Goal: Task Accomplishment & Management: Use online tool/utility

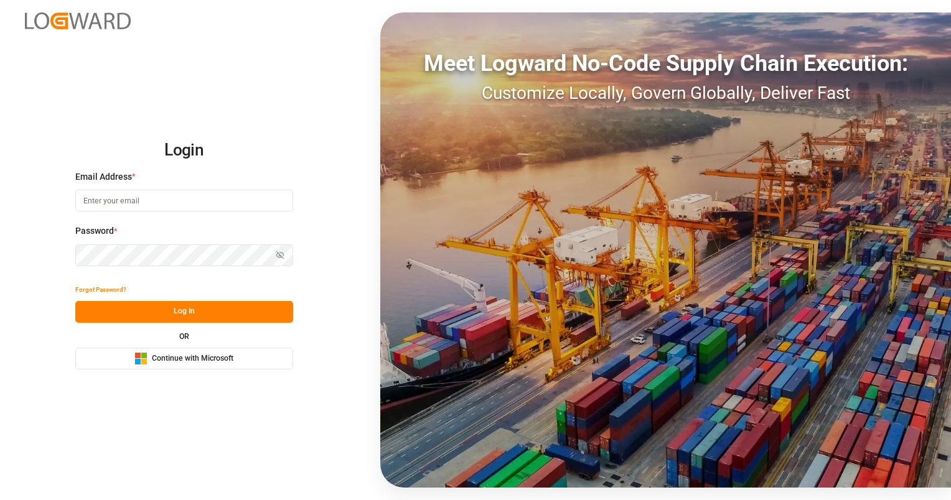
click at [127, 210] on input at bounding box center [184, 201] width 218 height 22
type input "[PERSON_NAME][EMAIL_ADDRESS][PERSON_NAME][DOMAIN_NAME]"
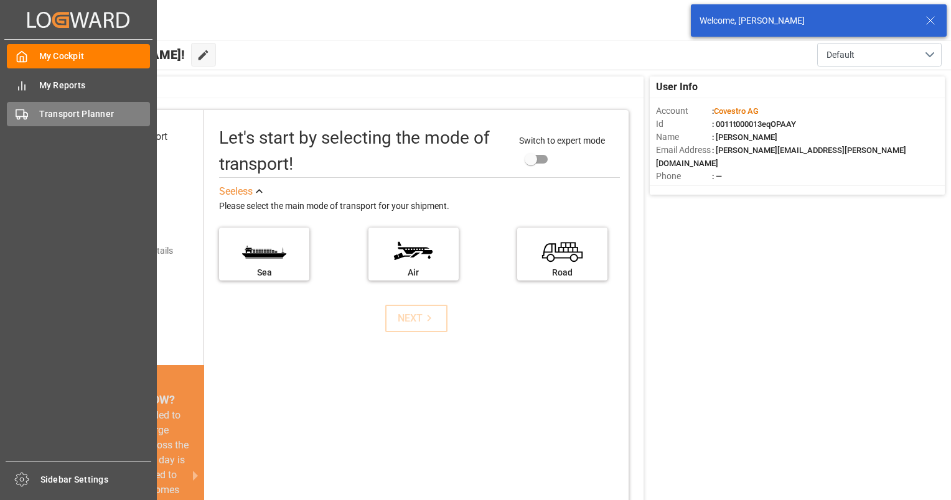
click at [85, 112] on span "Transport Planner" at bounding box center [94, 114] width 111 height 13
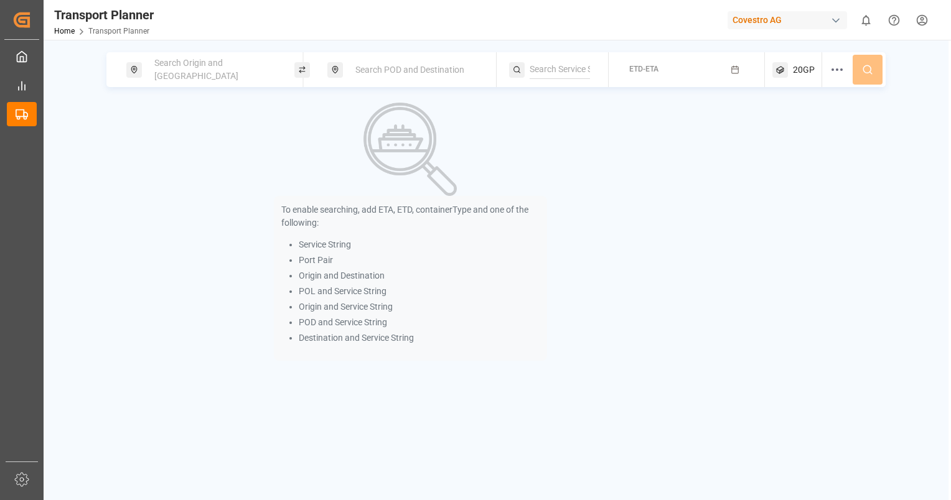
click at [220, 65] on span "Search Origin and [GEOGRAPHIC_DATA]" at bounding box center [196, 69] width 84 height 23
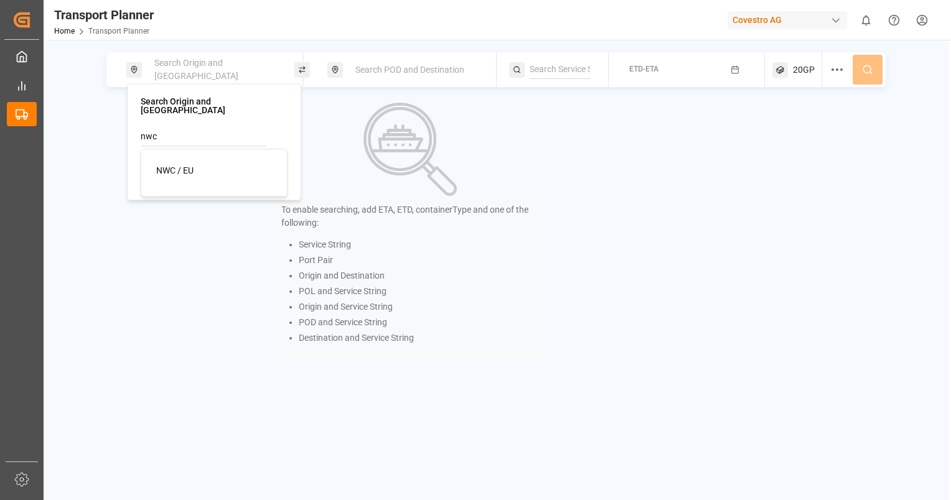
click at [202, 164] on div "NWC / EU" at bounding box center [216, 170] width 121 height 13
type input "NWC / EU"
click at [184, 176] on div "NWC / EU" at bounding box center [214, 157] width 147 height 59
click at [185, 170] on div "NWC / EU" at bounding box center [214, 157] width 147 height 59
click at [179, 164] on input at bounding box center [203, 168] width 125 height 19
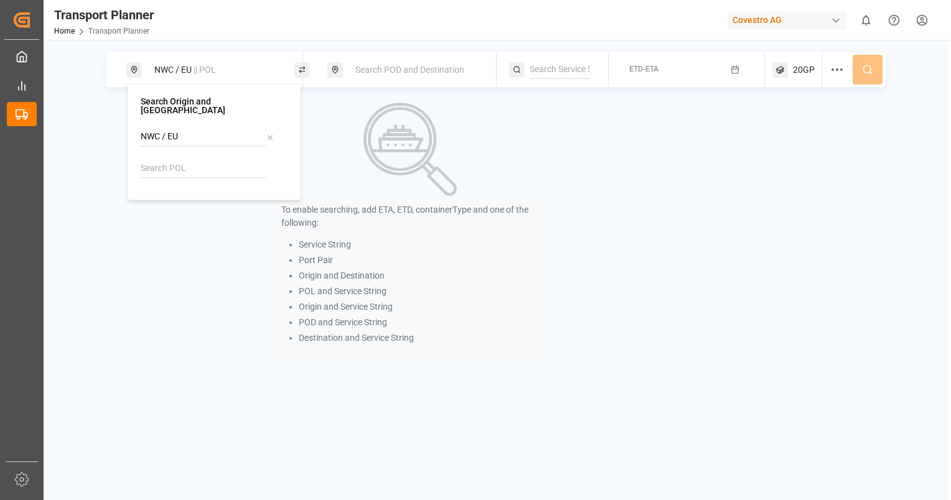
type input "a"
click at [415, 69] on span "Search POD and Destination" at bounding box center [409, 70] width 109 height 10
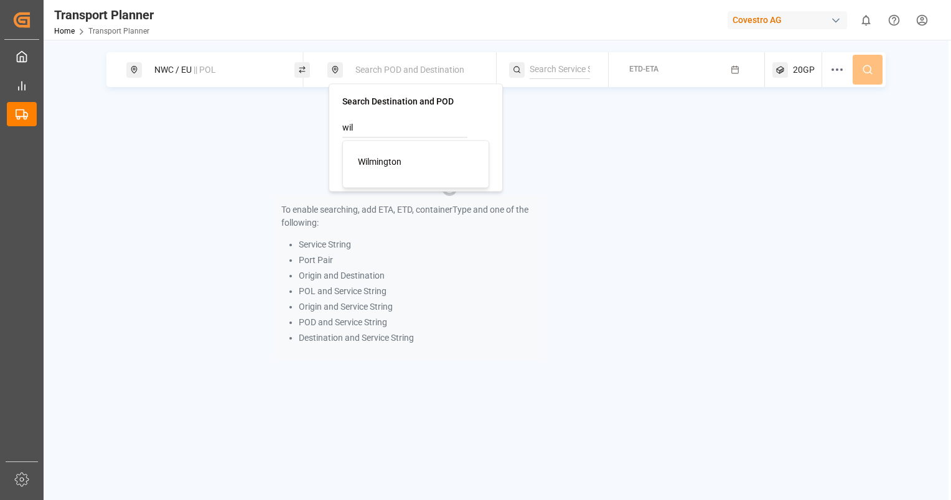
click at [399, 162] on span "Wilmington" at bounding box center [380, 162] width 44 height 10
type input "Wilmington"
click at [593, 150] on div "To enable searching, add ETA, ETD, containerType and one of the following: Serv…" at bounding box center [410, 232] width 608 height 258
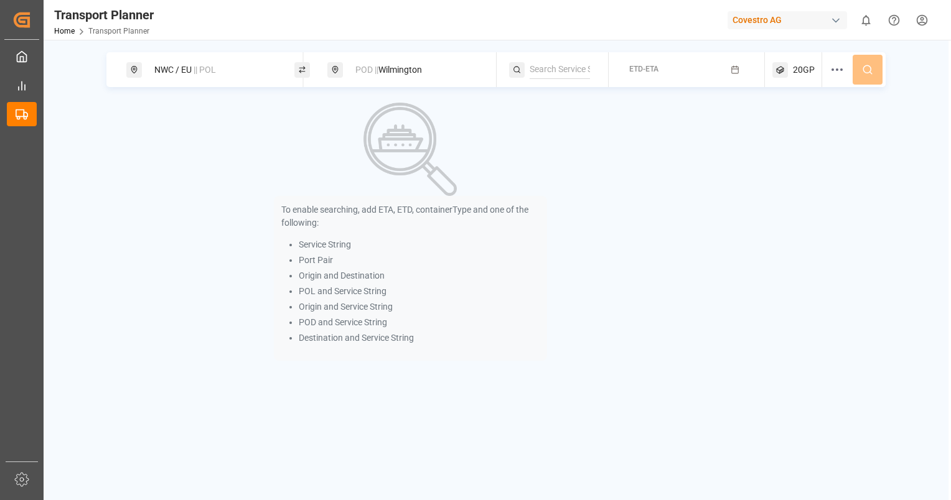
click at [819, 66] on div "20GP" at bounding box center [797, 69] width 50 height 35
click at [834, 132] on icon "button" at bounding box center [837, 129] width 9 height 9
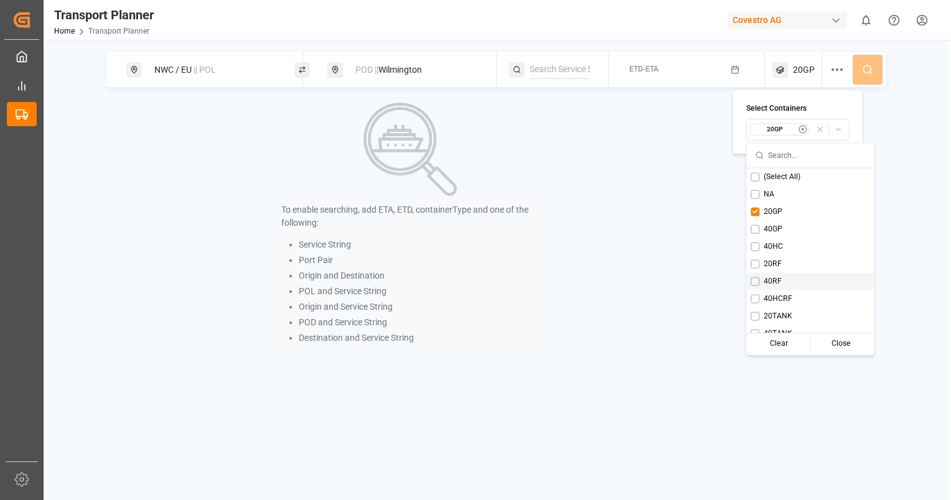
click at [791, 278] on div "40RF" at bounding box center [810, 280] width 128 height 17
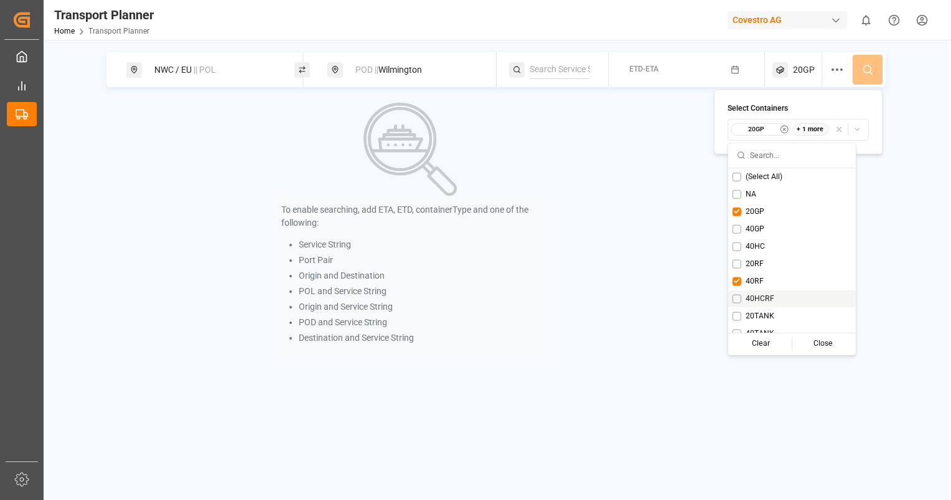
click at [796, 302] on div "40HCRF" at bounding box center [792, 298] width 128 height 17
click at [756, 218] on div "20GP" at bounding box center [792, 211] width 128 height 17
click at [911, 245] on div "NWC / EU || POL POD || [GEOGRAPHIC_DATA] ETD-ETA 40RF To enable searching, add …" at bounding box center [496, 206] width 905 height 309
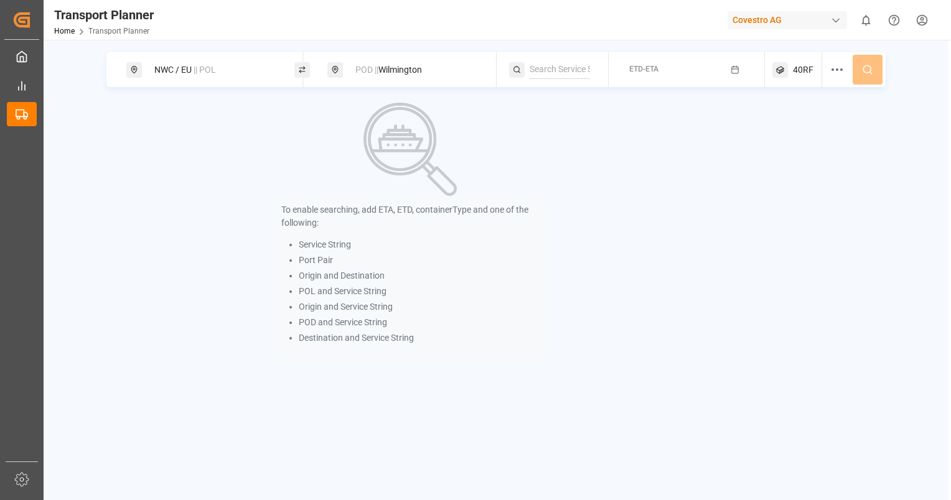
click at [868, 62] on div "NWC / EU || POL POD || [GEOGRAPHIC_DATA] ETD-ETA 40RF" at bounding box center [495, 69] width 779 height 35
click at [730, 76] on button "ETD-ETA" at bounding box center [686, 70] width 141 height 24
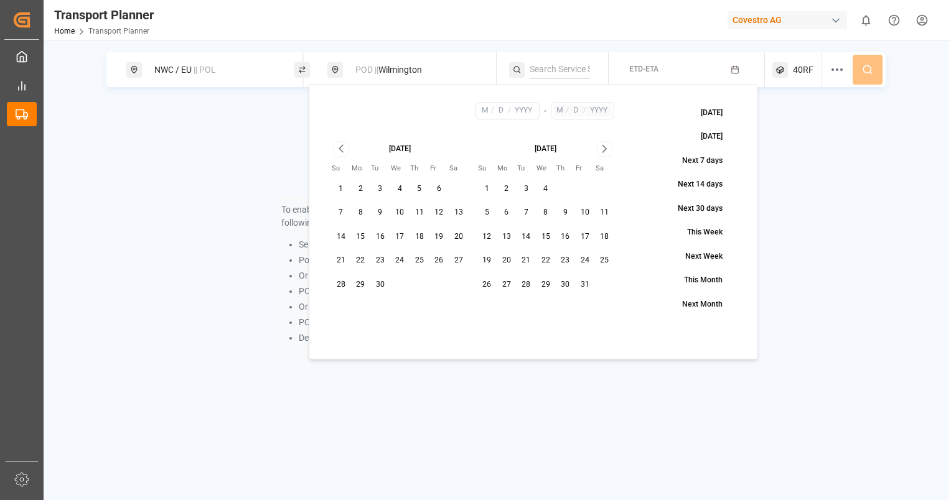
click at [343, 209] on button "7" at bounding box center [341, 213] width 20 height 20
type input "9"
type input "7"
type input "2025"
click at [603, 146] on icon "Go to next month" at bounding box center [604, 149] width 4 height 7
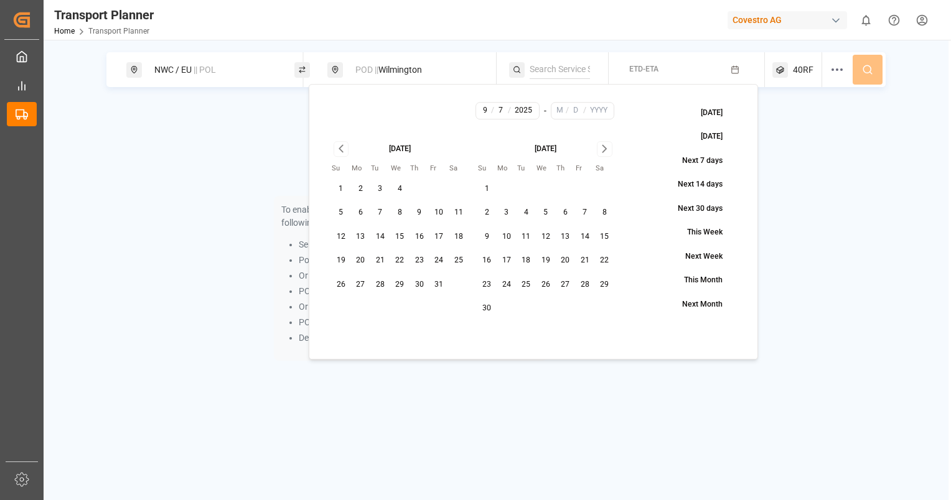
click at [603, 146] on icon "Go to next month" at bounding box center [604, 149] width 4 height 7
click at [493, 259] on button "21" at bounding box center [487, 261] width 20 height 20
type input "12"
type input "21"
type input "2025"
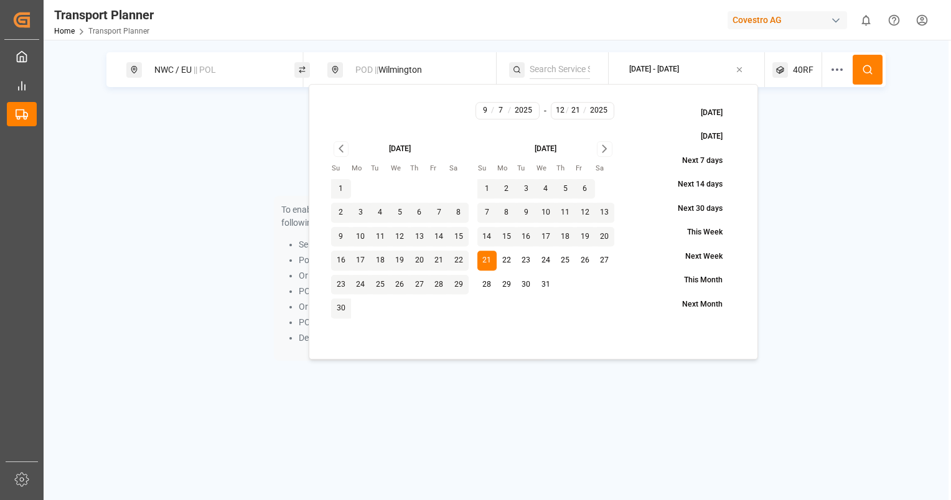
click at [888, 146] on div "NWC / [GEOGRAPHIC_DATA] || POL POD || [GEOGRAPHIC_DATA] [DATE] - [DATE] 40RF To…" at bounding box center [496, 206] width 905 height 309
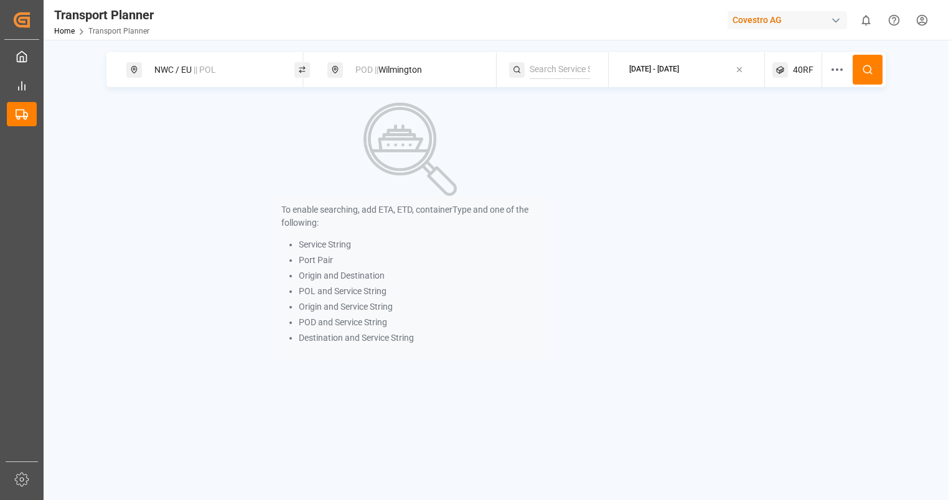
click at [874, 68] on button at bounding box center [867, 70] width 30 height 30
